Goal: Find specific page/section: Find specific page/section

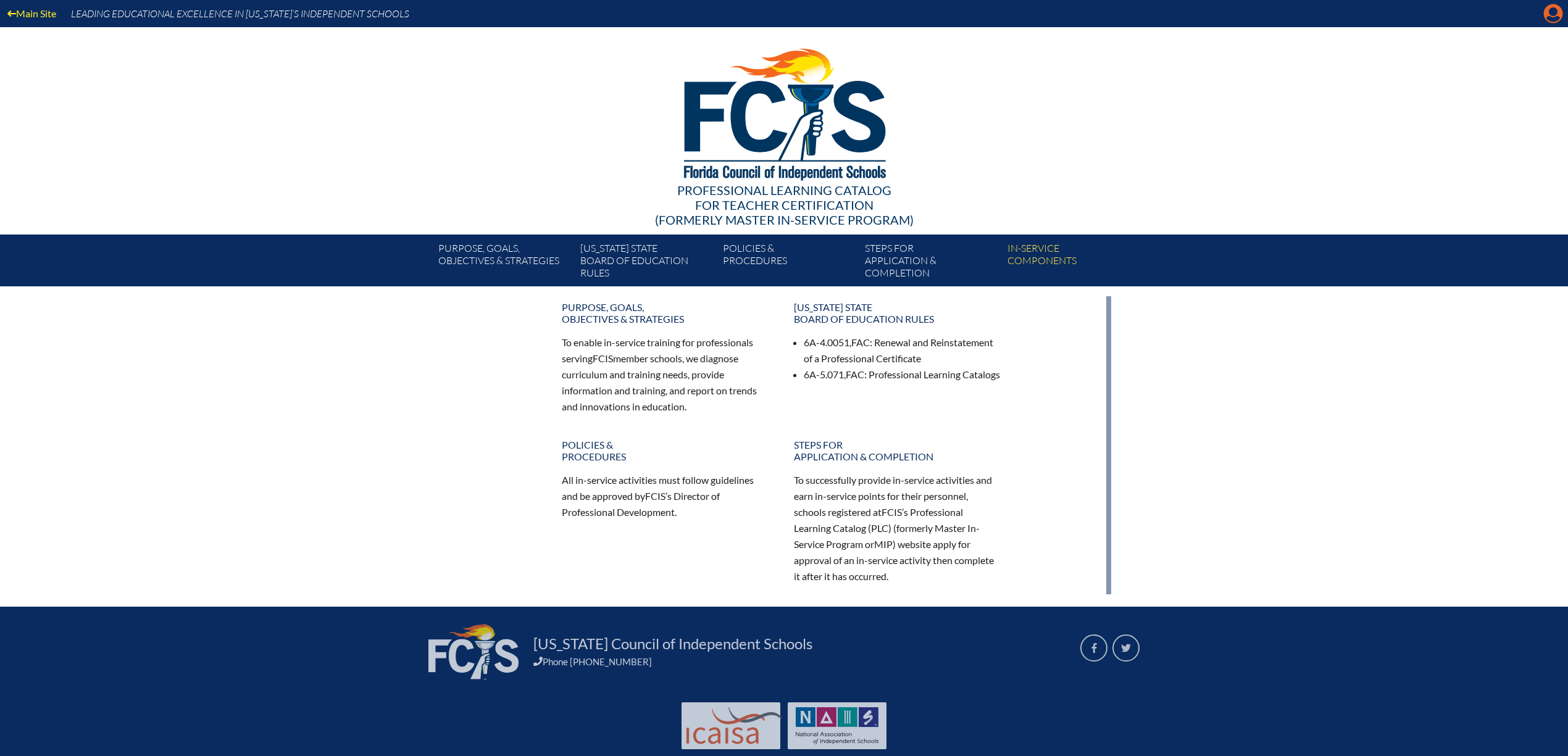
click at [1551, 17] on icon "Manage account" at bounding box center [1553, 14] width 20 height 20
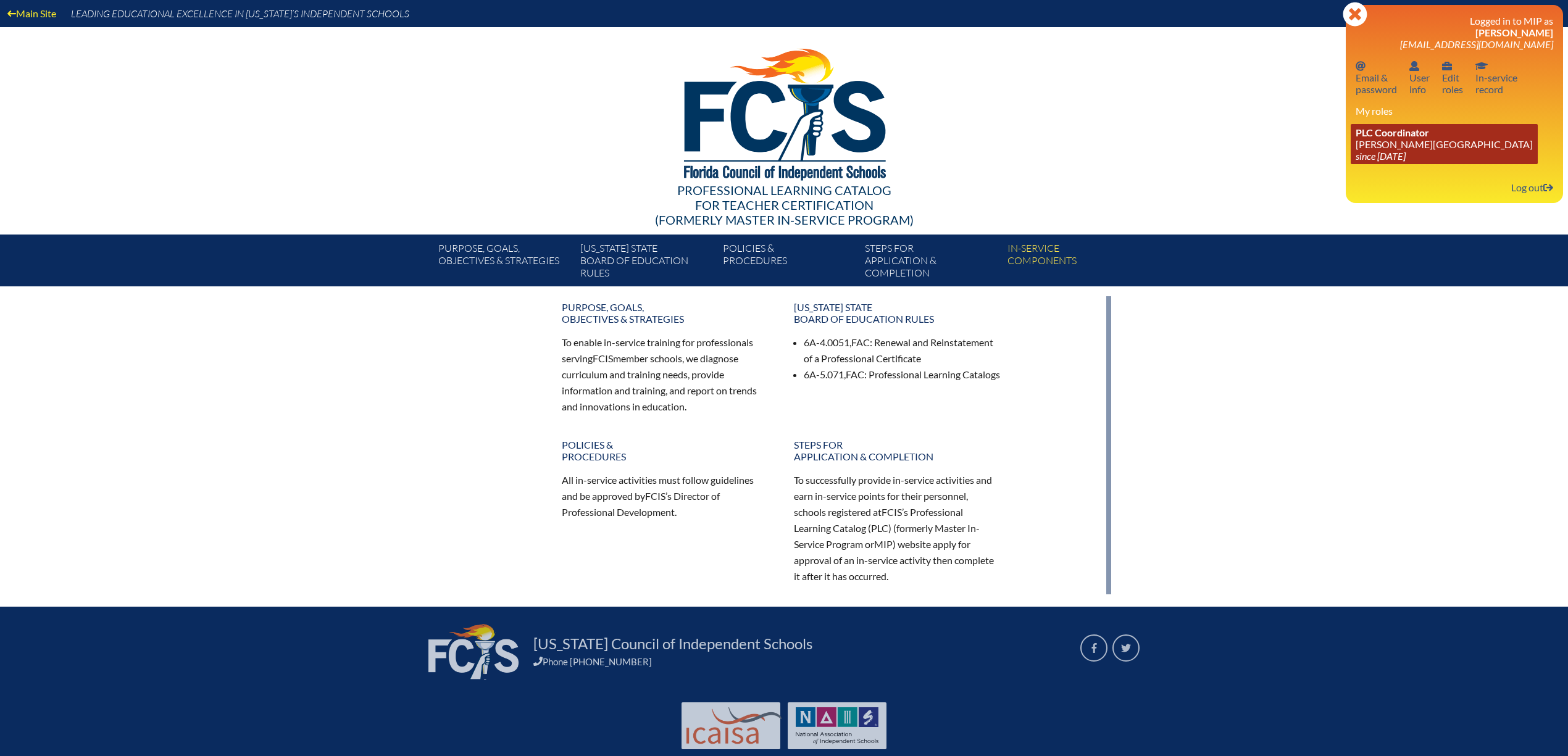
click at [1404, 152] on link "PLC Coordinator Palmer Trinity School since 2022 Jun 21" at bounding box center [1444, 144] width 187 height 40
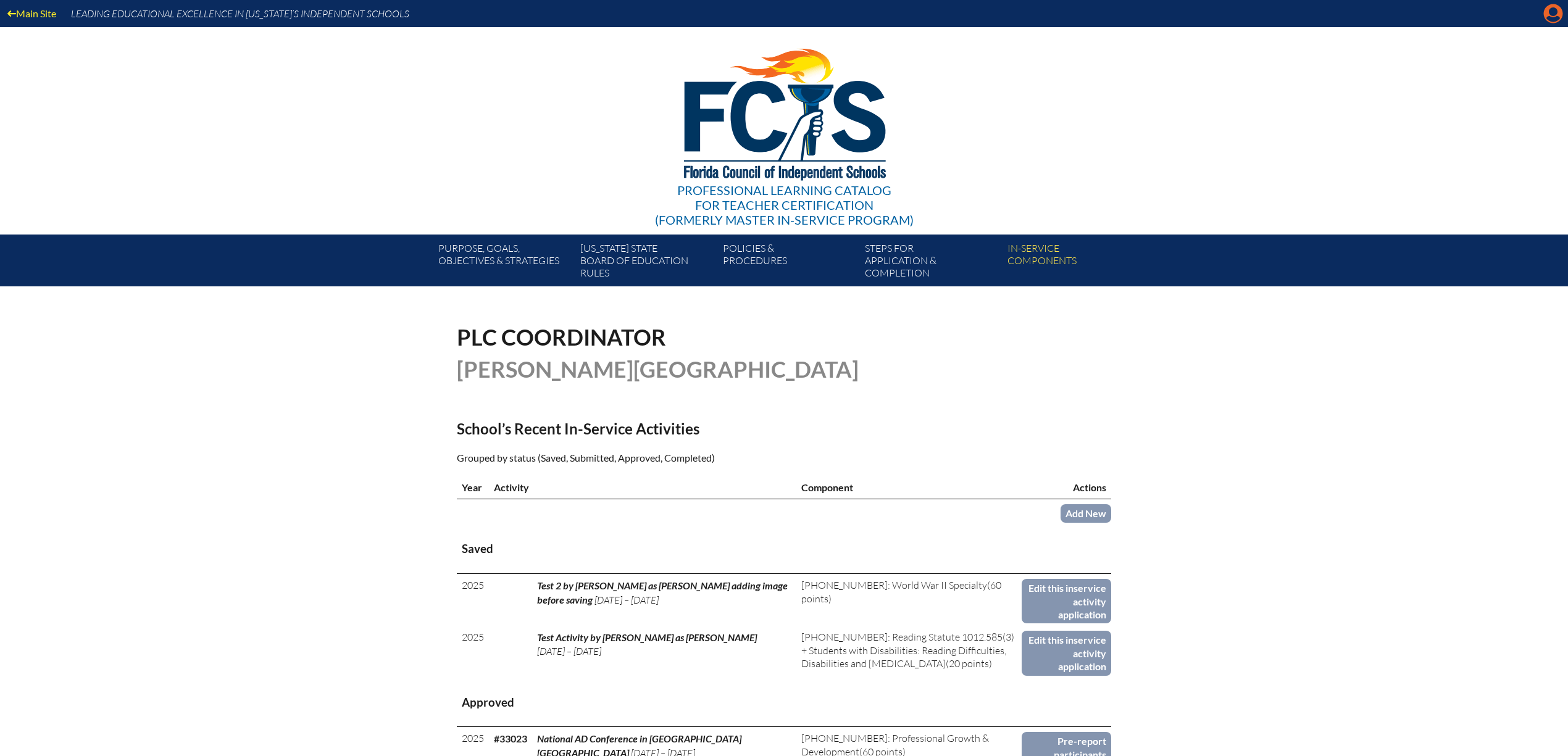
click at [1550, 18] on icon "Manage account" at bounding box center [1553, 14] width 20 height 20
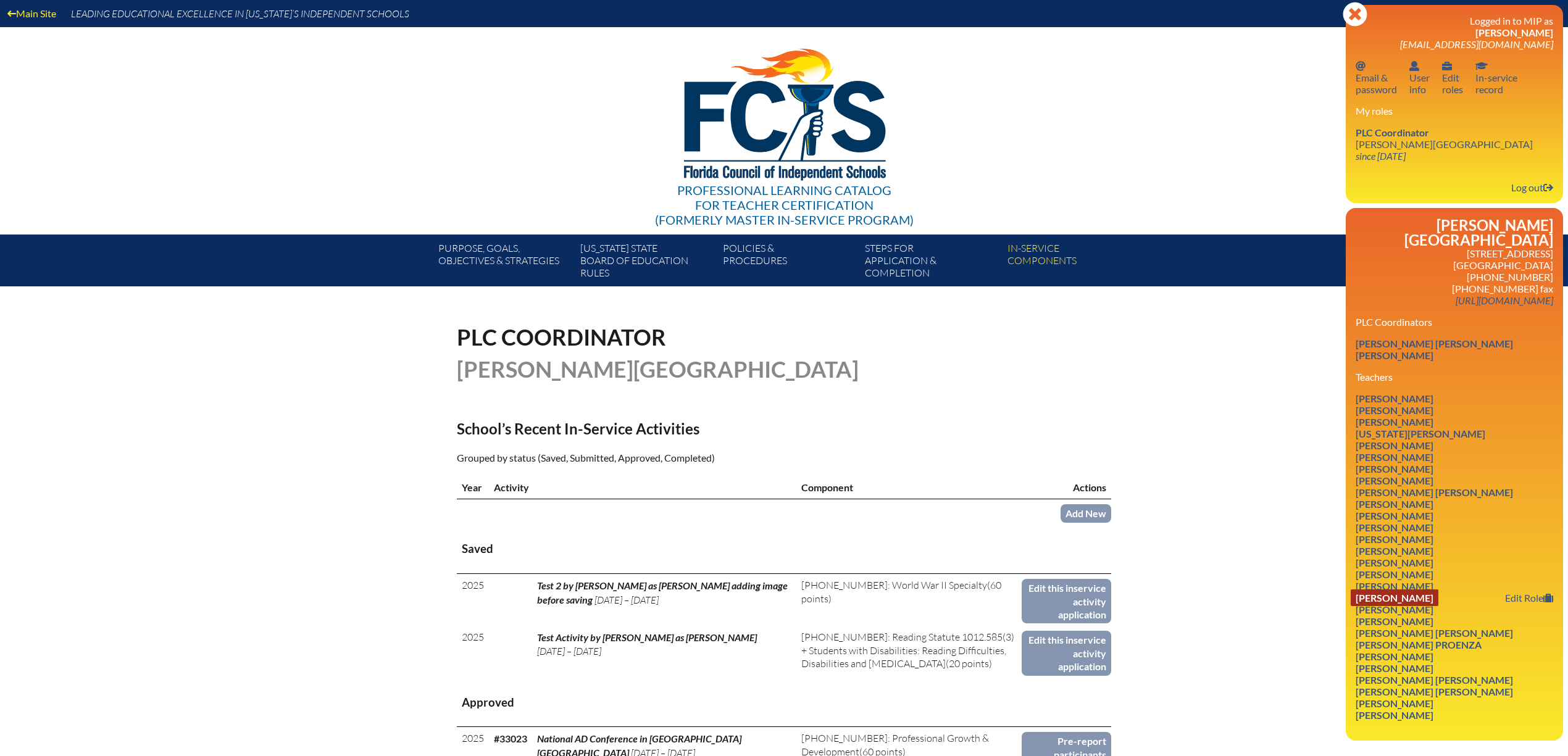
click at [1427, 603] on link "Matthew Levin" at bounding box center [1395, 598] width 87 height 17
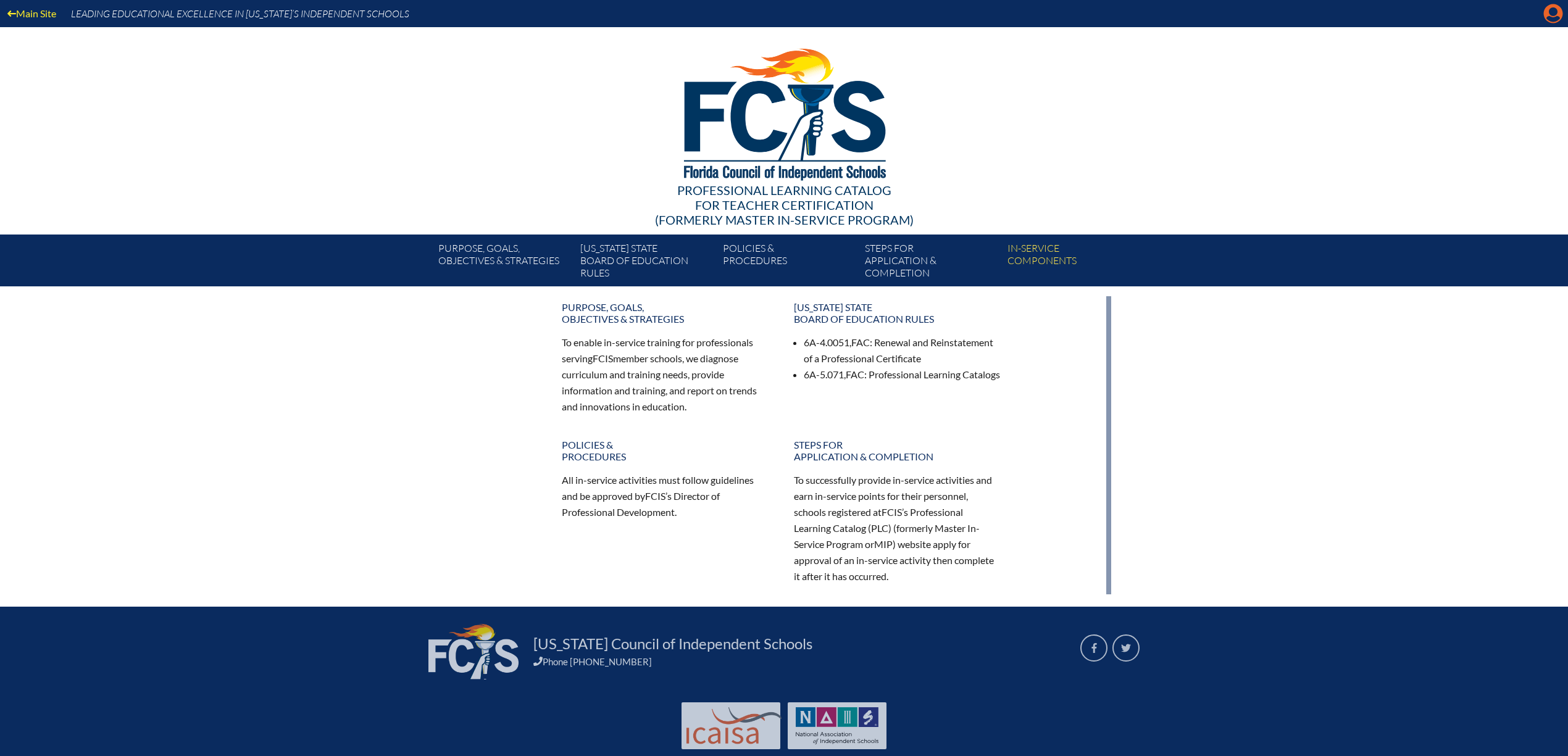
click at [1552, 16] on icon at bounding box center [1554, 14] width 19 height 19
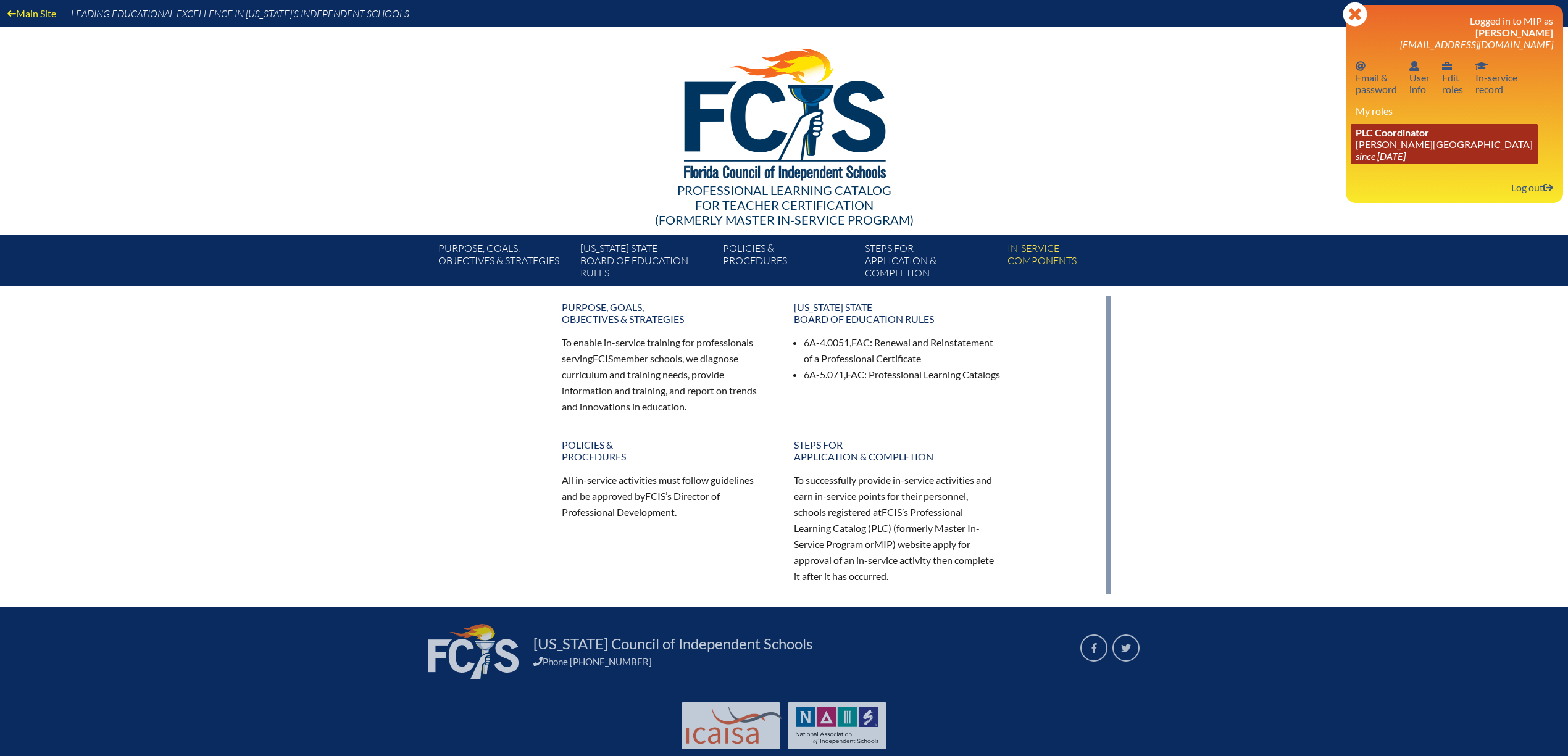
click at [1380, 150] on link "PLC Coordinator [PERSON_NAME][GEOGRAPHIC_DATA] since [DATE]" at bounding box center [1444, 144] width 187 height 40
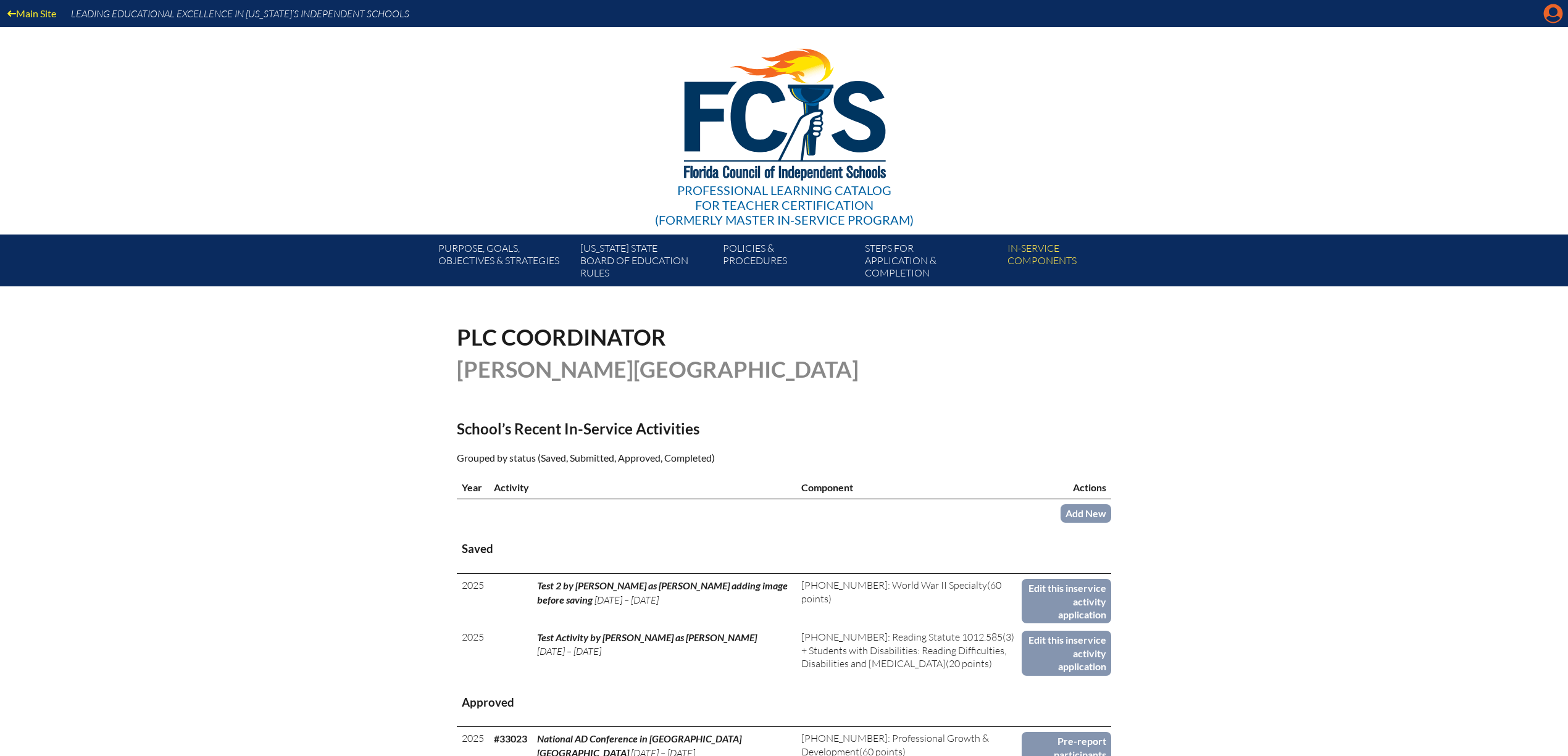
click at [1548, 15] on icon at bounding box center [1554, 14] width 19 height 19
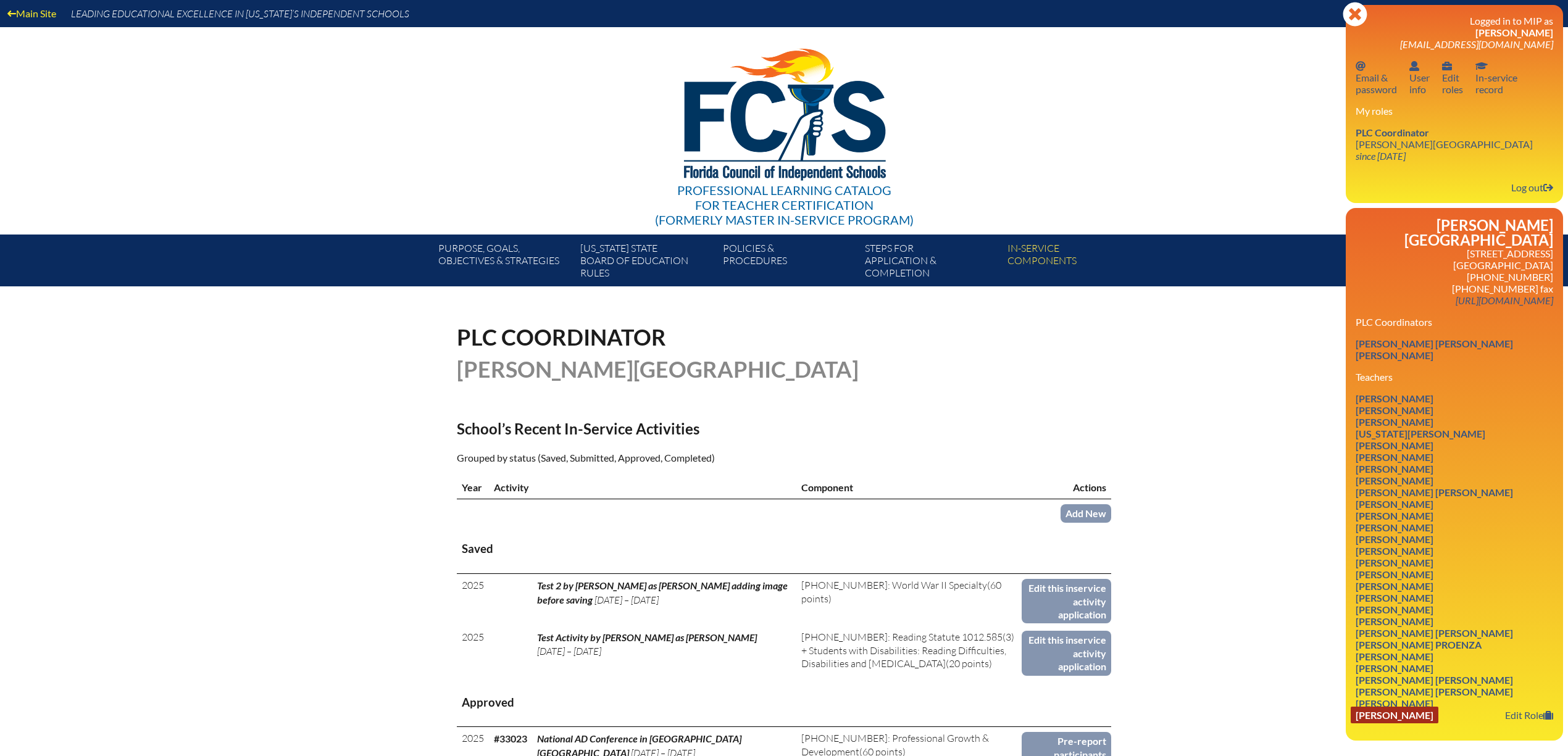
click at [1415, 723] on link "[PERSON_NAME]" at bounding box center [1395, 715] width 87 height 17
